Goal: Use online tool/utility: Utilize a website feature to perform a specific function

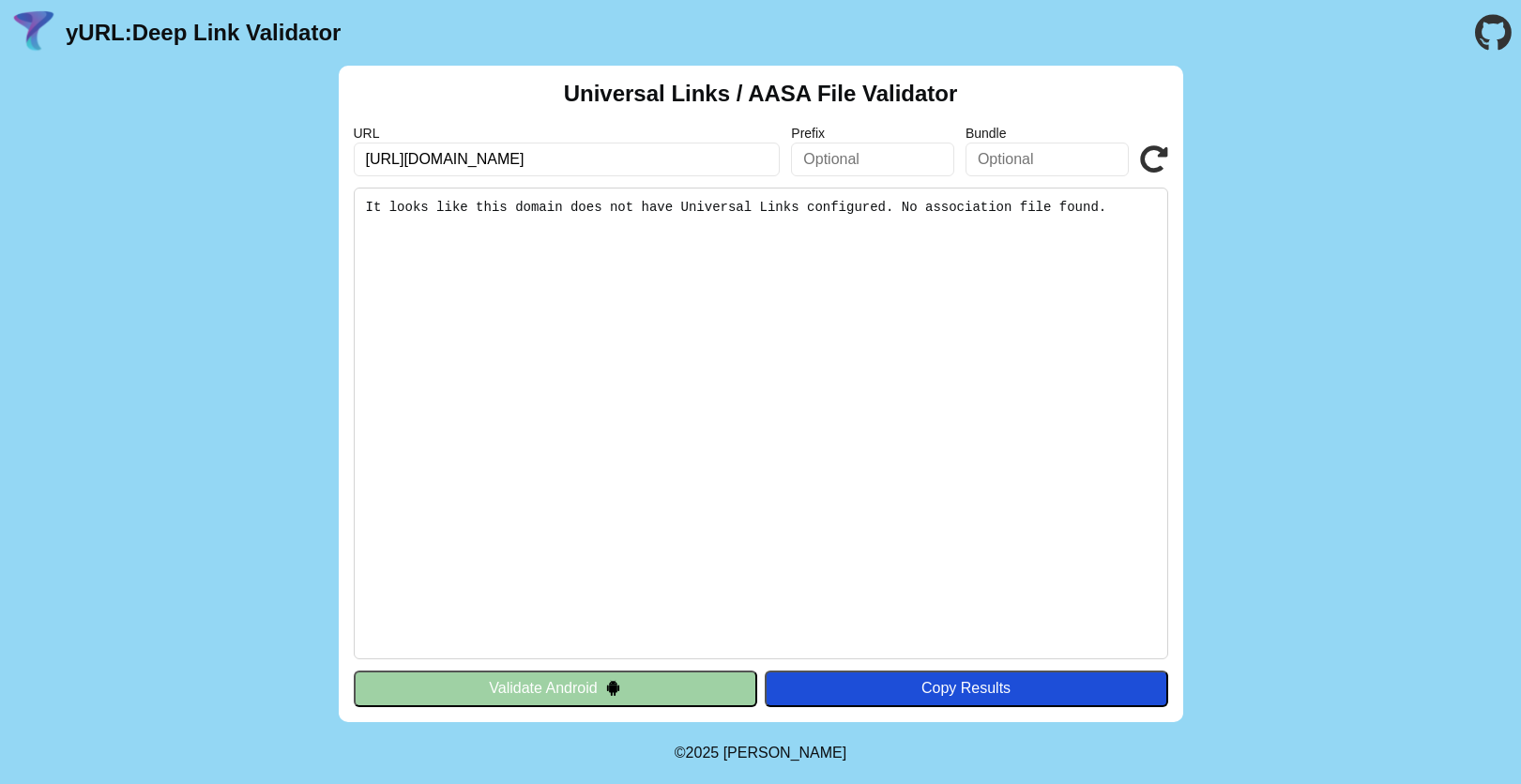
drag, startPoint x: 538, startPoint y: 156, endPoint x: 413, endPoint y: 157, distance: 125.0
click at [413, 157] on input "https://universal.zkjy.cloud/dyezzx/" at bounding box center [567, 159] width 427 height 34
type input "[URL][DOMAIN_NAME]"
click button "Validate" at bounding box center [0, 0] width 0 height 0
click at [588, 148] on input "[URL][DOMAIN_NAME]" at bounding box center [567, 159] width 427 height 34
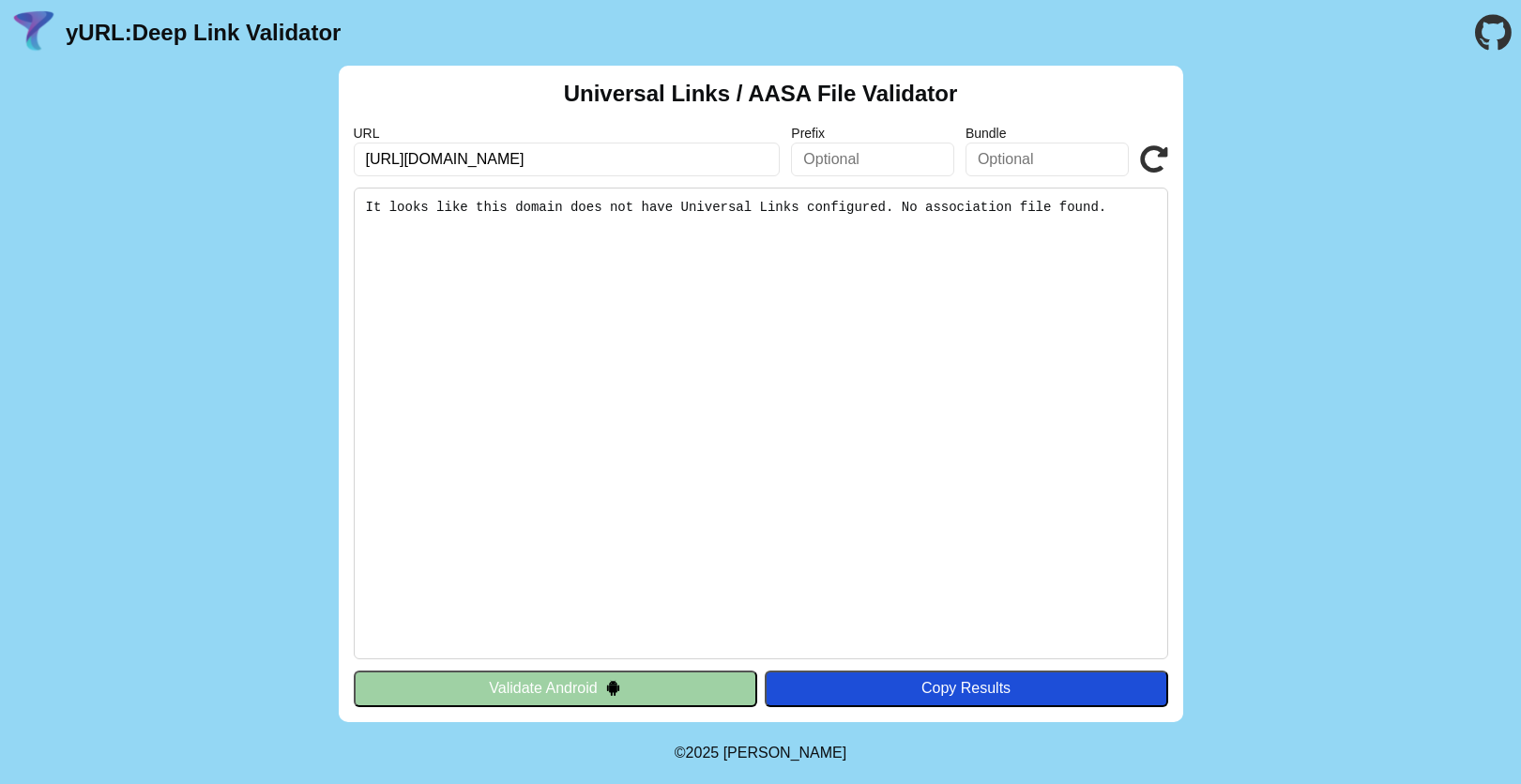
click at [588, 148] on input "[URL][DOMAIN_NAME]" at bounding box center [567, 159] width 427 height 34
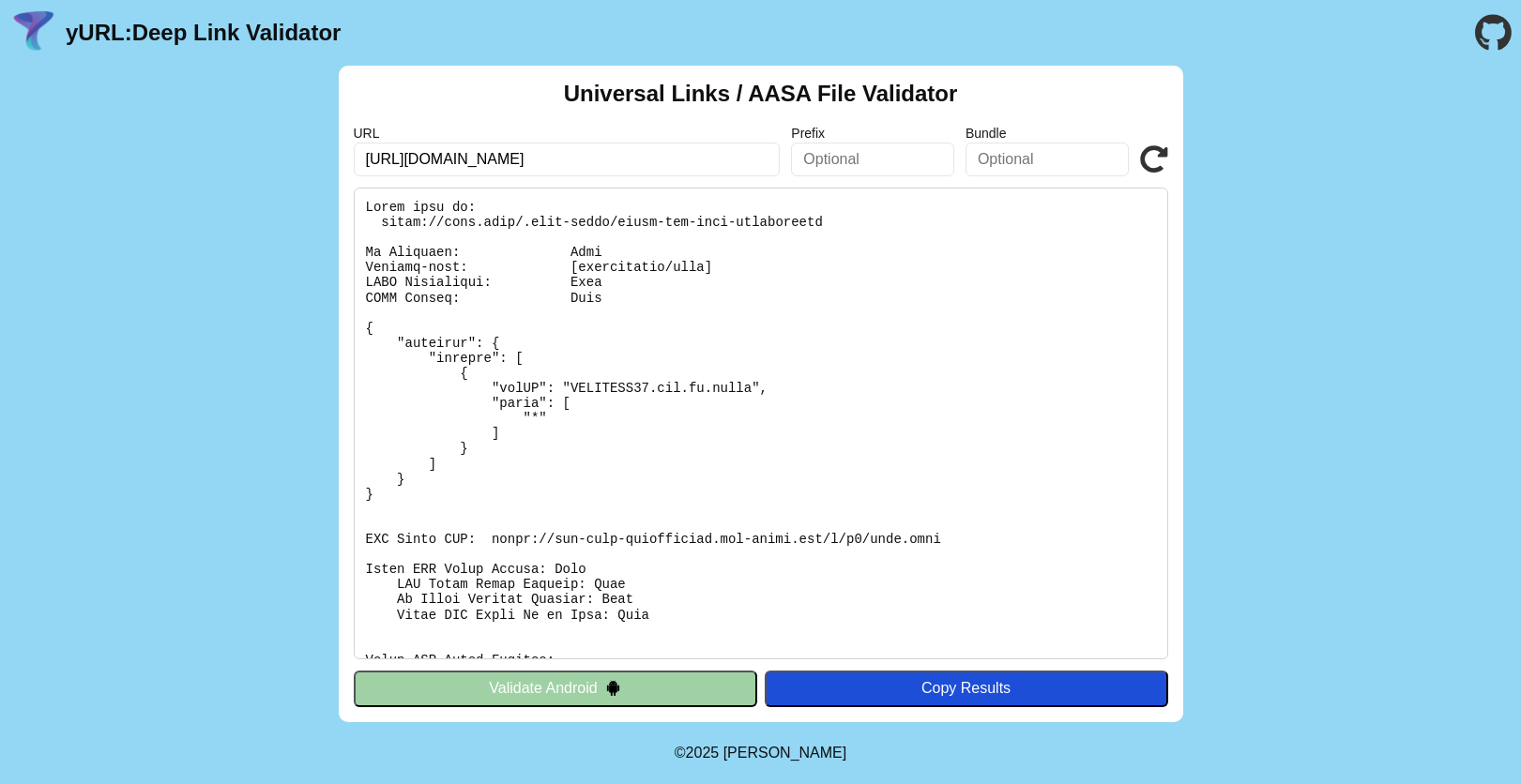
click at [611, 156] on input "[URL][DOMAIN_NAME]" at bounding box center [567, 159] width 427 height 34
click button "Validate" at bounding box center [0, 0] width 0 height 0
click at [1158, 144] on div "URL [URL][DOMAIN_NAME] Prefix Bundle Validate" at bounding box center [760, 151] width 814 height 50
click at [1161, 162] on icon at bounding box center [1153, 159] width 28 height 28
click at [595, 162] on input "[URL][DOMAIN_NAME]" at bounding box center [567, 159] width 427 height 34
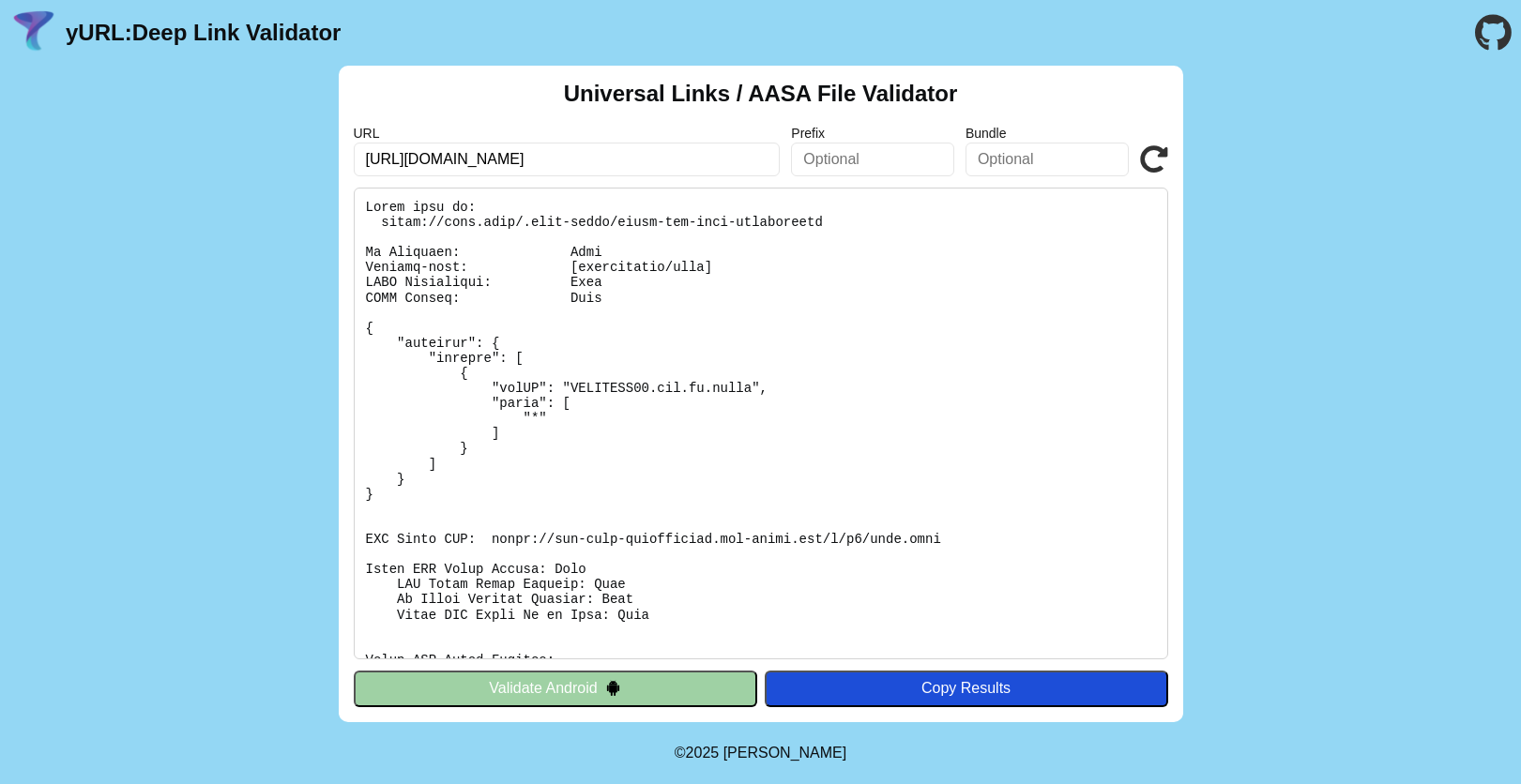
click at [595, 162] on input "[URL][DOMAIN_NAME]" at bounding box center [567, 159] width 427 height 34
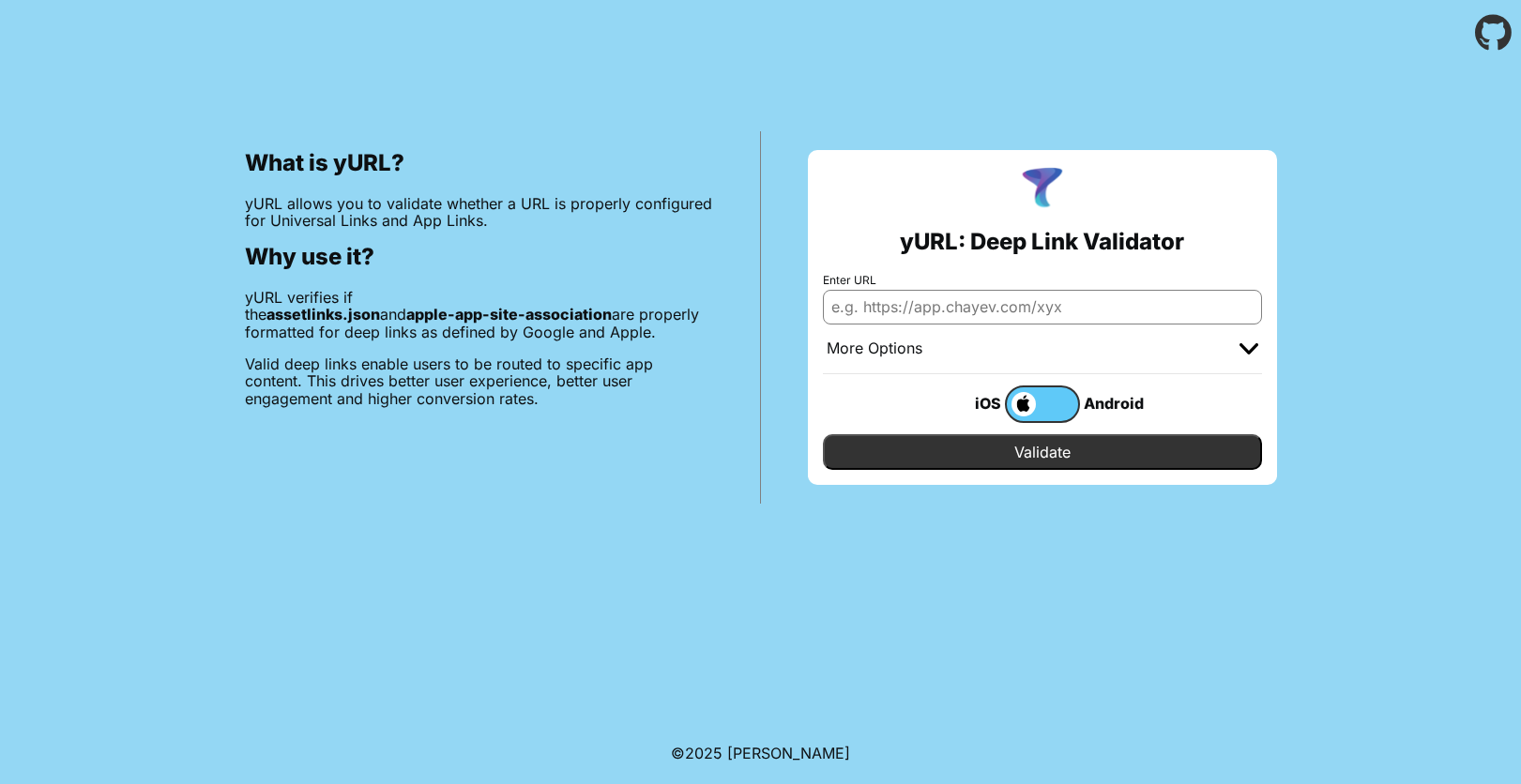
click at [971, 301] on input "Enter URL" at bounding box center [1042, 307] width 439 height 34
paste input "[URL][DOMAIN_NAME]"
type input "[URL][DOMAIN_NAME]"
click at [1037, 447] on input "Validate" at bounding box center [1042, 452] width 439 height 36
click at [870, 539] on body "What is yURL? yURL allows you to validate whether a URL is properly configured …" at bounding box center [760, 392] width 1521 height 784
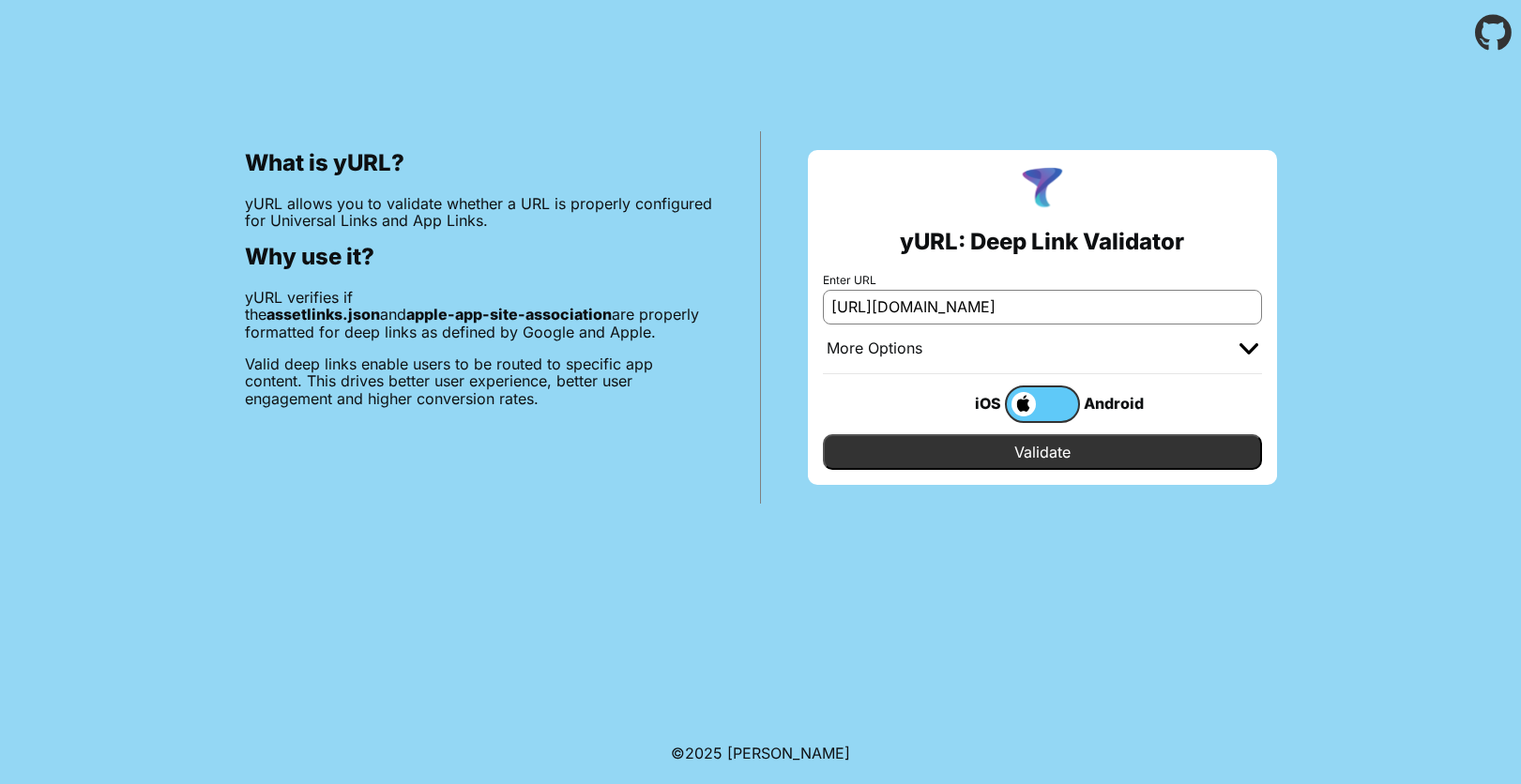
click at [954, 603] on body "What is yURL? yURL allows you to validate whether a URL is properly configured …" at bounding box center [760, 392] width 1521 height 784
click at [1061, 655] on body "What is yURL? yURL allows you to validate whether a URL is properly configured …" at bounding box center [760, 392] width 1521 height 784
click at [1039, 455] on input "Validate" at bounding box center [1042, 452] width 439 height 36
click at [453, 546] on body "What is yURL? yURL allows you to validate whether a URL is properly configured …" at bounding box center [760, 392] width 1521 height 784
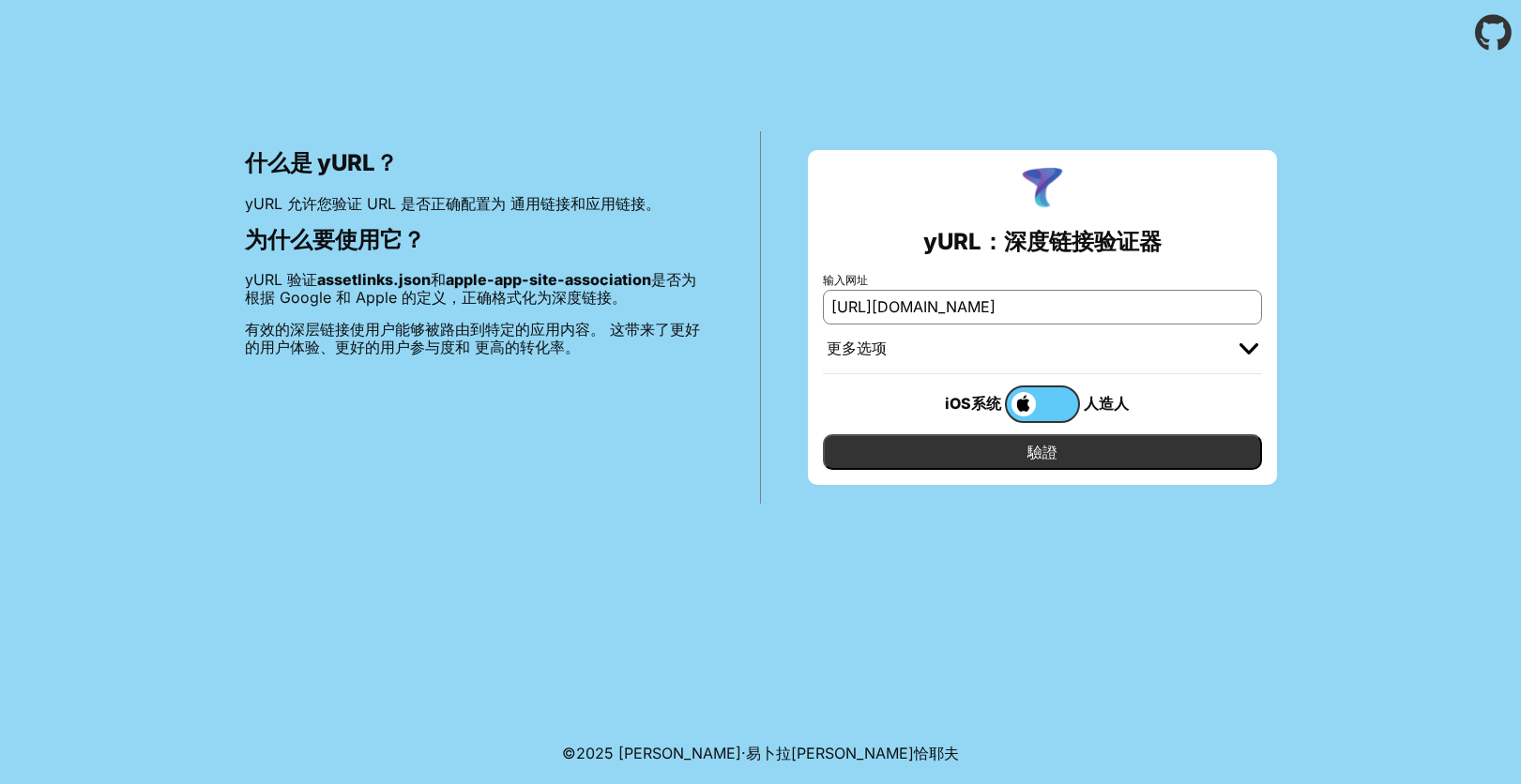
click at [797, 638] on body "什么是 yURL？ yURL 允许您验证 URL 是否正确配置为 通用链接和应用链接。 为什么要使用它？ yURL 验证 assetlinks.json 和 …" at bounding box center [760, 392] width 1521 height 784
click at [1252, 348] on img at bounding box center [1248, 349] width 18 height 12
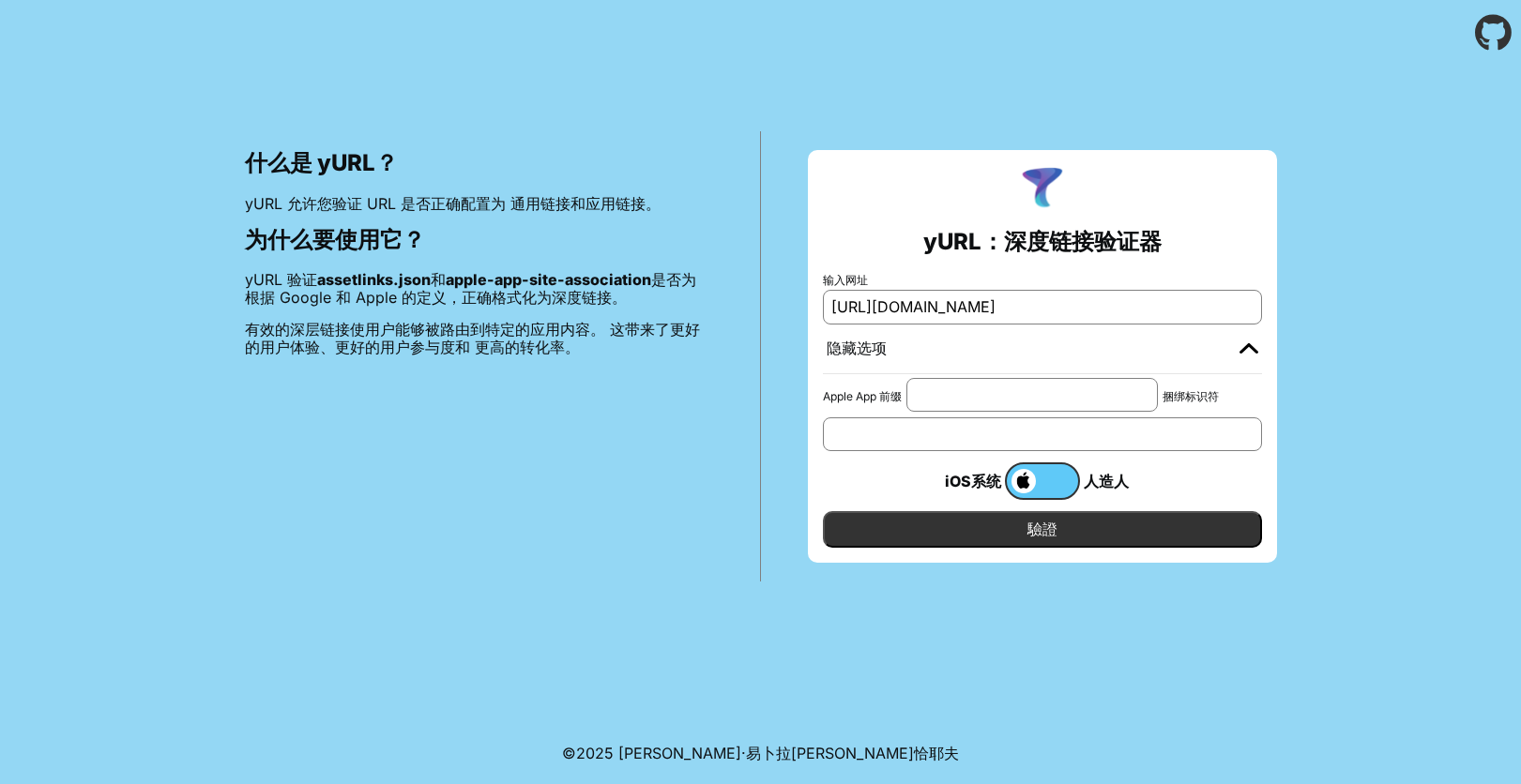
click at [999, 399] on input "Apple App 前缀" at bounding box center [1032, 395] width 251 height 34
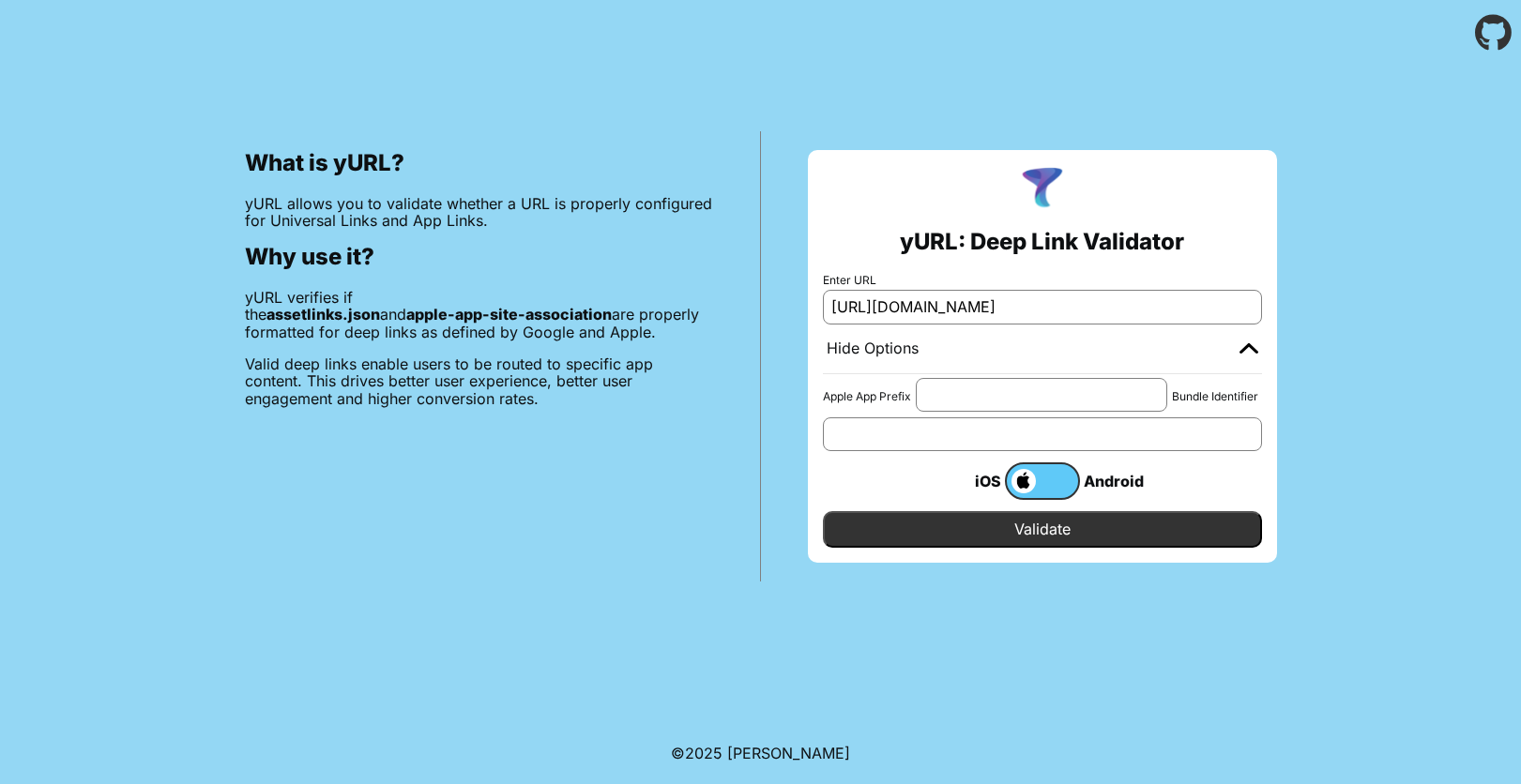
click at [997, 387] on input "Apple App Prefix" at bounding box center [1041, 395] width 251 height 34
click at [499, 640] on body "What is yURL? yURL allows you to validate whether a URL is properly configured …" at bounding box center [760, 392] width 1521 height 784
click at [654, 630] on body "What is yURL? yURL allows you to validate whether a URL is properly configured …" at bounding box center [760, 392] width 1521 height 784
click at [942, 635] on body "What is yURL? yURL allows you to validate whether a URL is properly configured …" at bounding box center [760, 392] width 1521 height 784
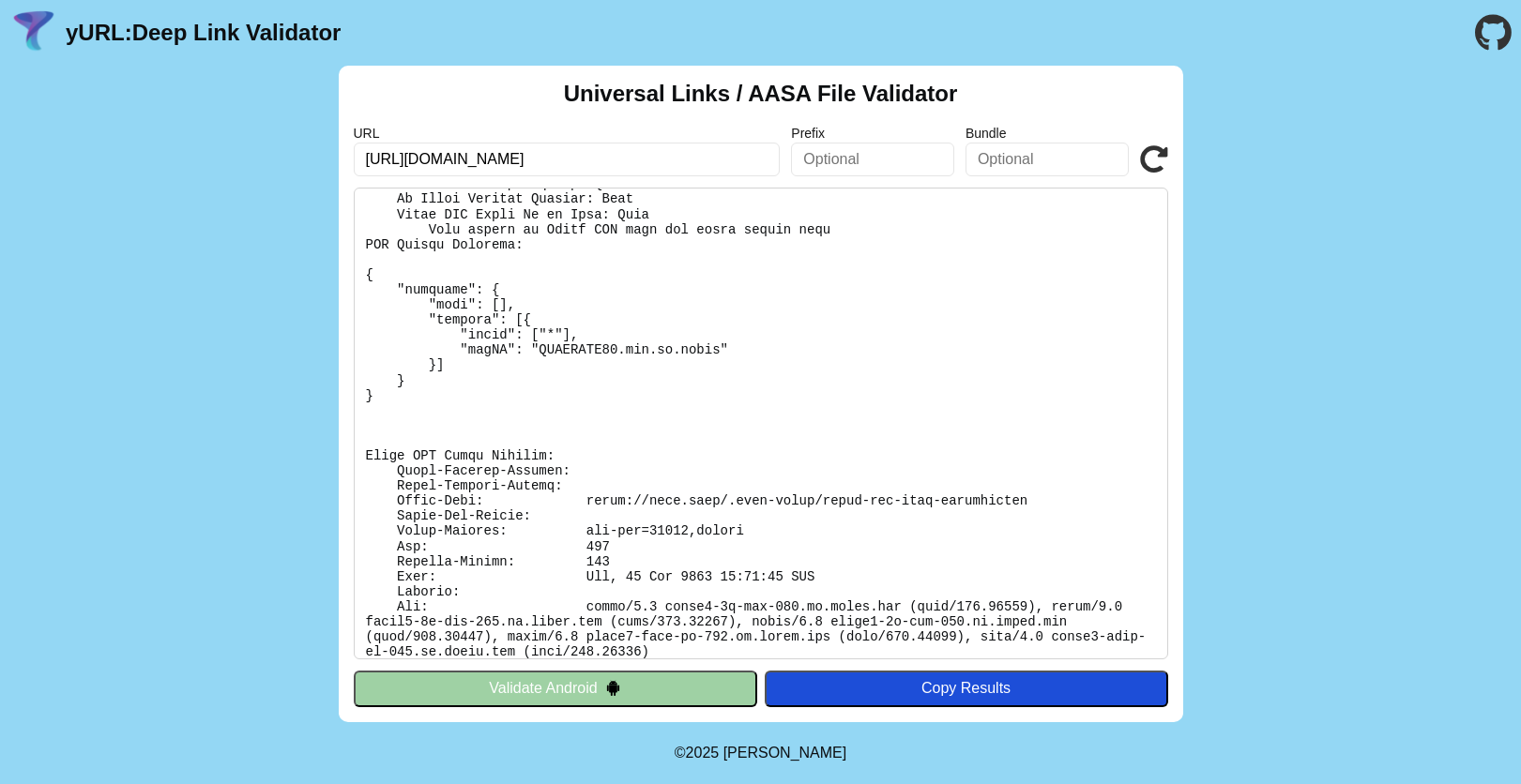
scroll to position [399, 0]
click at [526, 689] on button "Validate Android" at bounding box center [555, 688] width 404 height 36
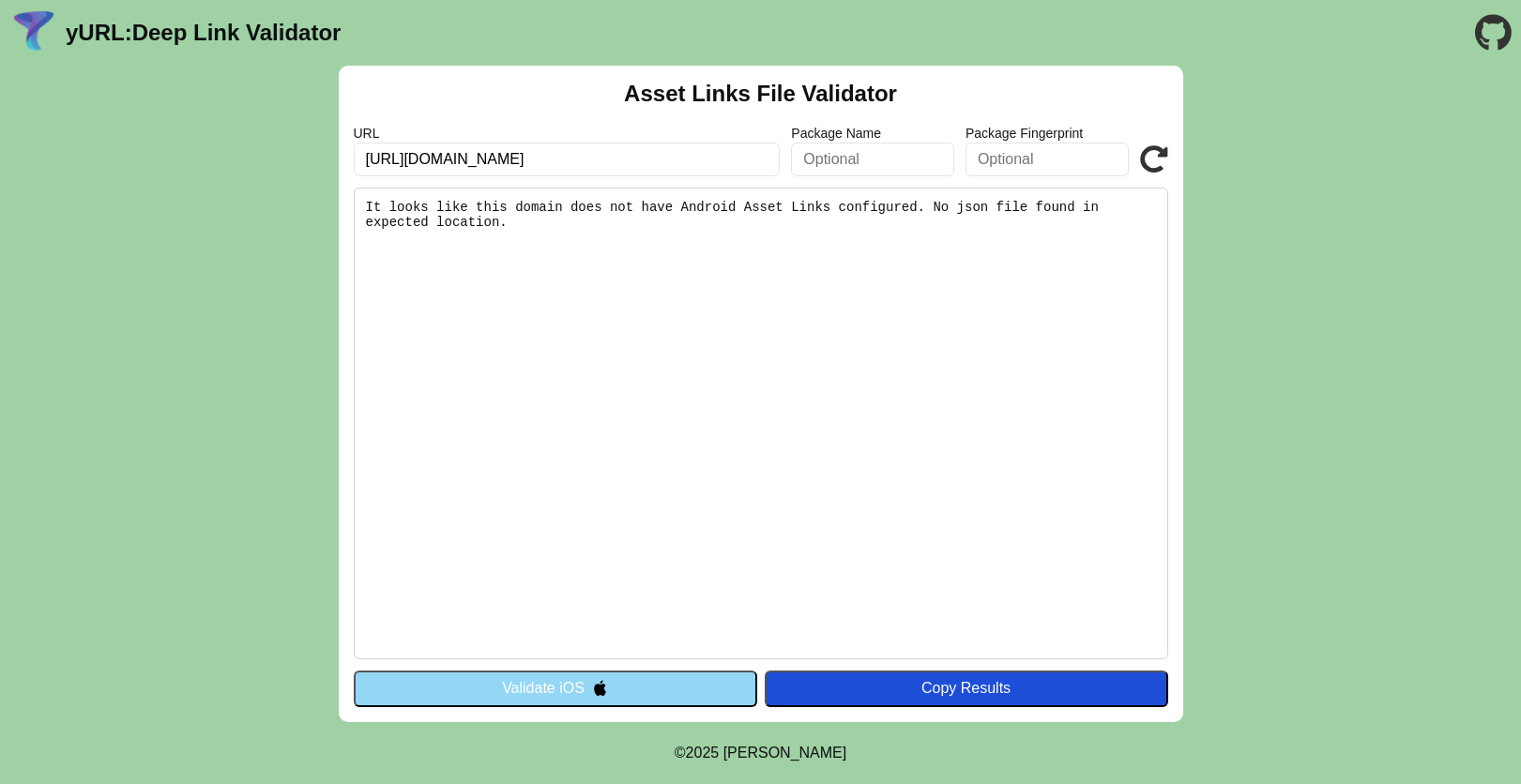
click at [546, 688] on button "Validate iOS" at bounding box center [555, 688] width 404 height 36
